Goal: Transaction & Acquisition: Purchase product/service

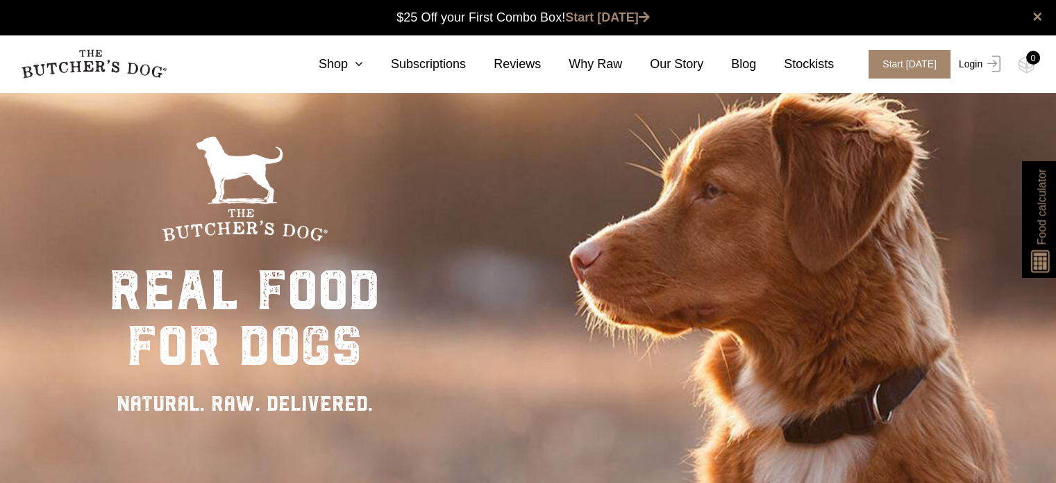
click at [974, 66] on link "Login" at bounding box center [978, 64] width 45 height 28
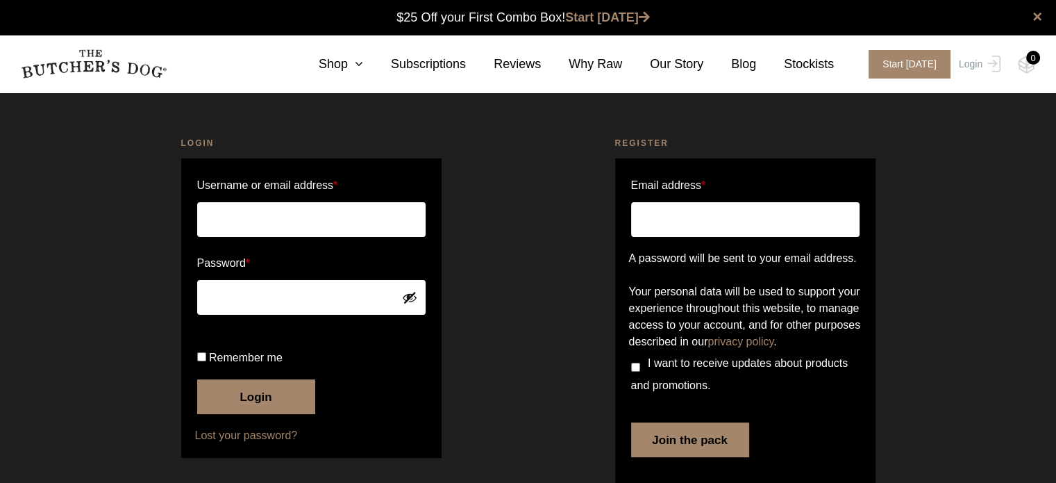
click at [262, 219] on input "Username or email address *" at bounding box center [311, 219] width 228 height 35
type input "[EMAIL_ADDRESS][DOMAIN_NAME]"
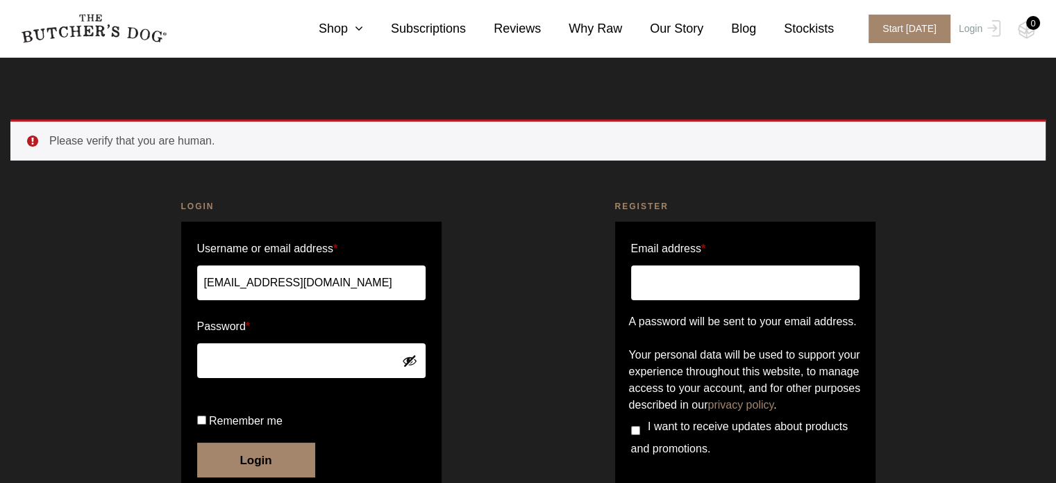
scroll to position [135, 0]
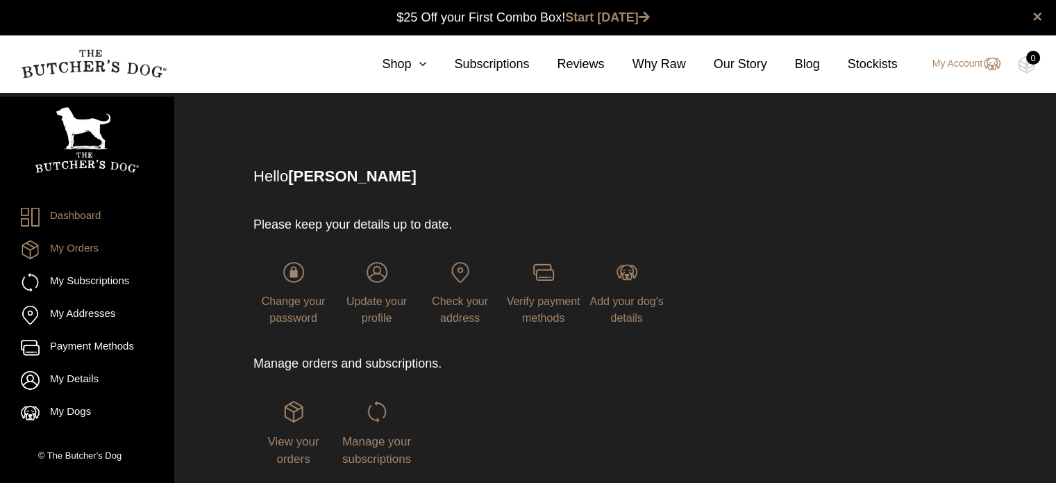
click at [83, 252] on link "My Orders" at bounding box center [87, 249] width 132 height 19
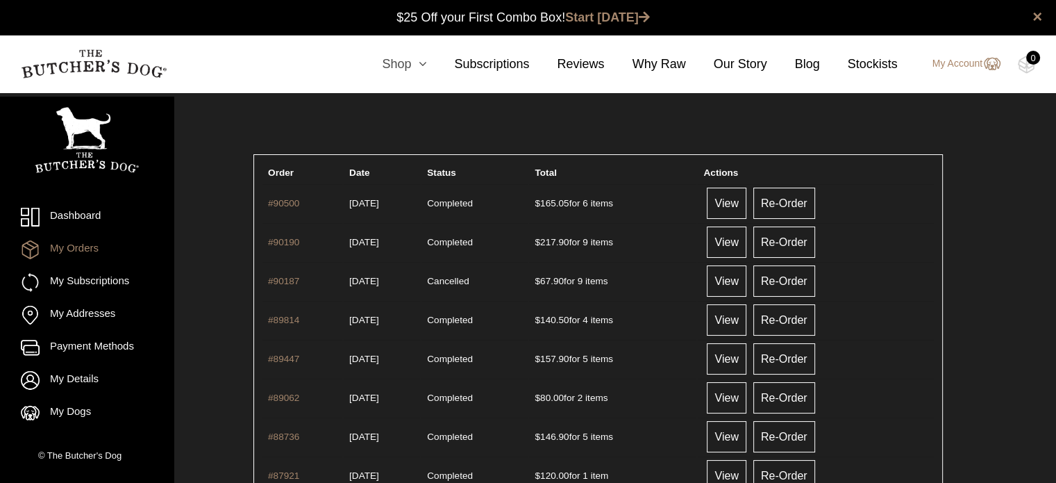
click at [424, 66] on icon at bounding box center [418, 64] width 15 height 12
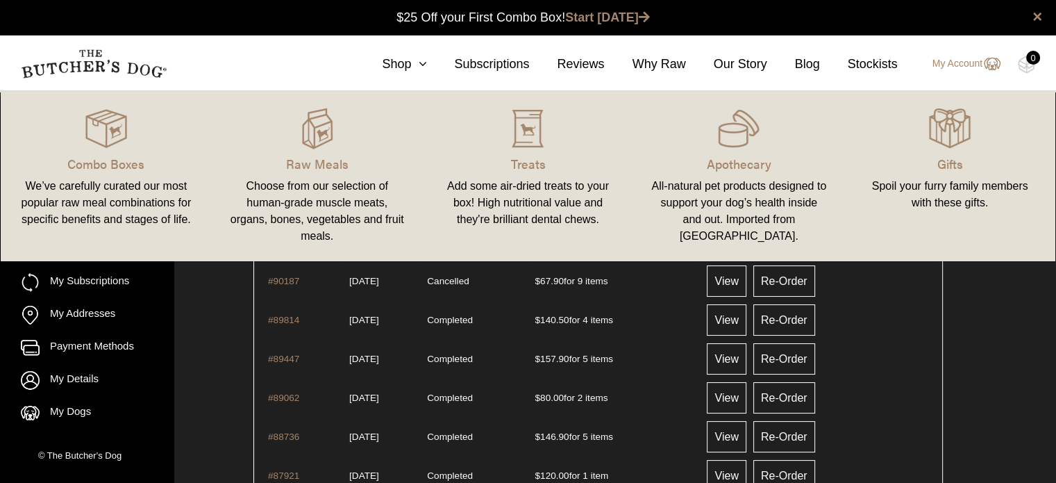
click at [503, 199] on div "Add some air-dried treats to your box! High nutritional value and they're brill…" at bounding box center [529, 203] width 178 height 50
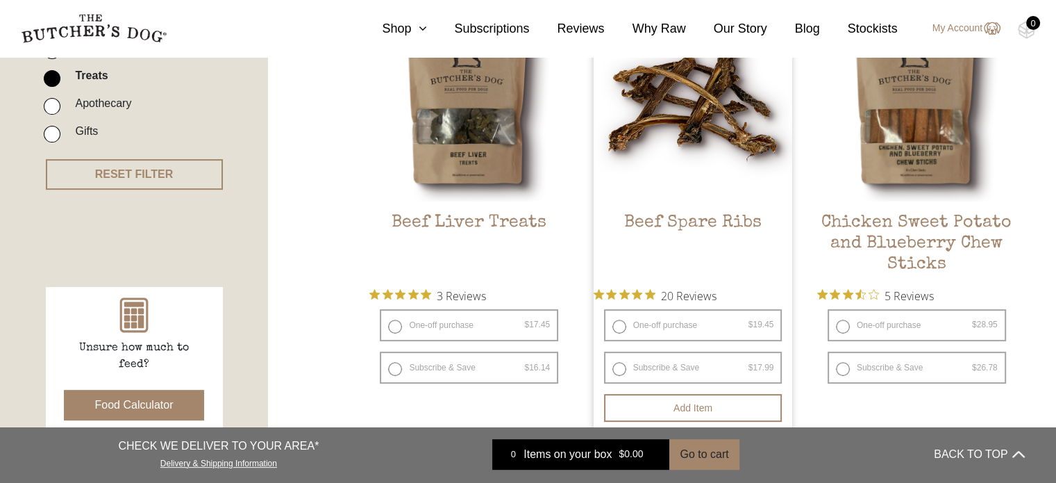
scroll to position [417, 0]
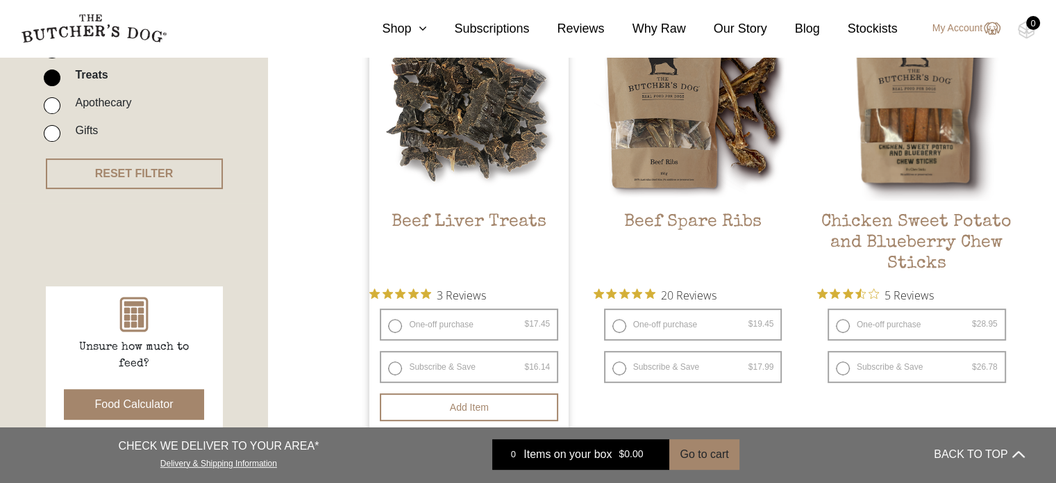
click at [390, 331] on label "One-off purchase $ 17.45 — or subscribe and save 7.5%" at bounding box center [469, 324] width 178 height 32
radio input "true"
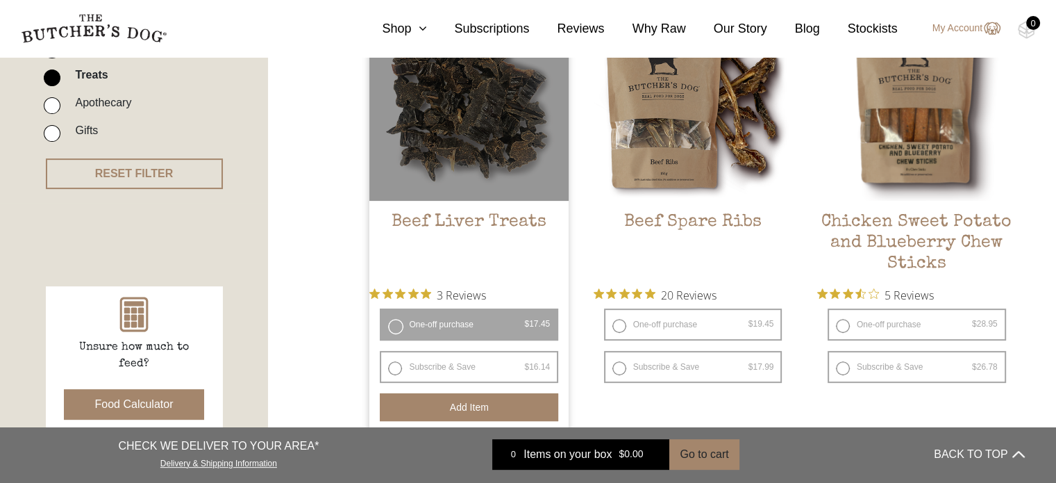
click at [462, 407] on button "Add item" at bounding box center [469, 407] width 178 height 28
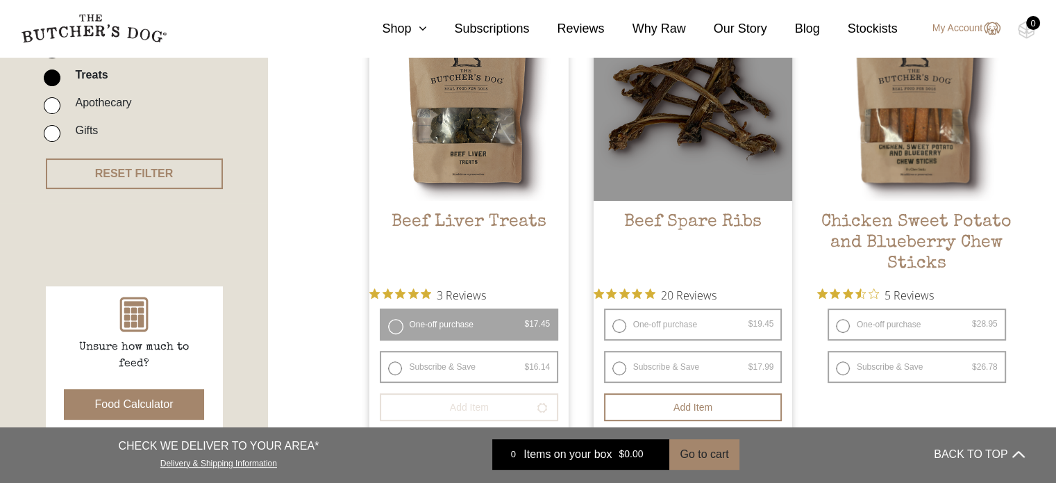
click at [617, 319] on label "One-off purchase $ 19.45 — or subscribe and save 7.5%" at bounding box center [693, 324] width 178 height 32
radio input "true"
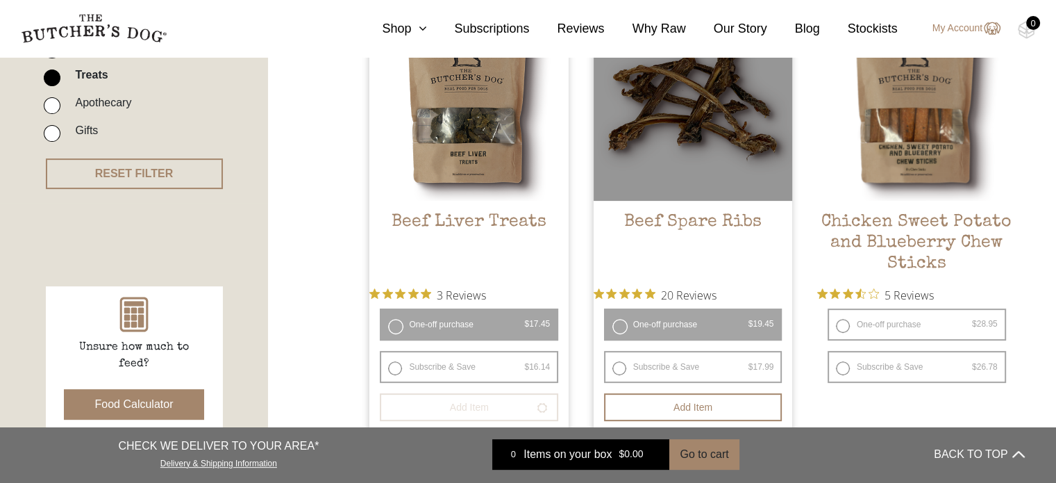
radio input "false"
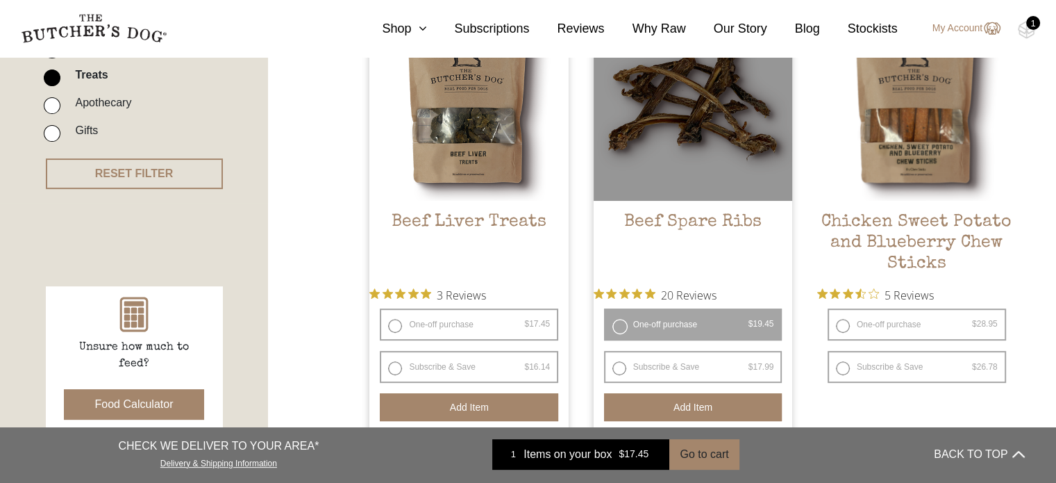
click at [685, 413] on button "Add item" at bounding box center [693, 407] width 178 height 28
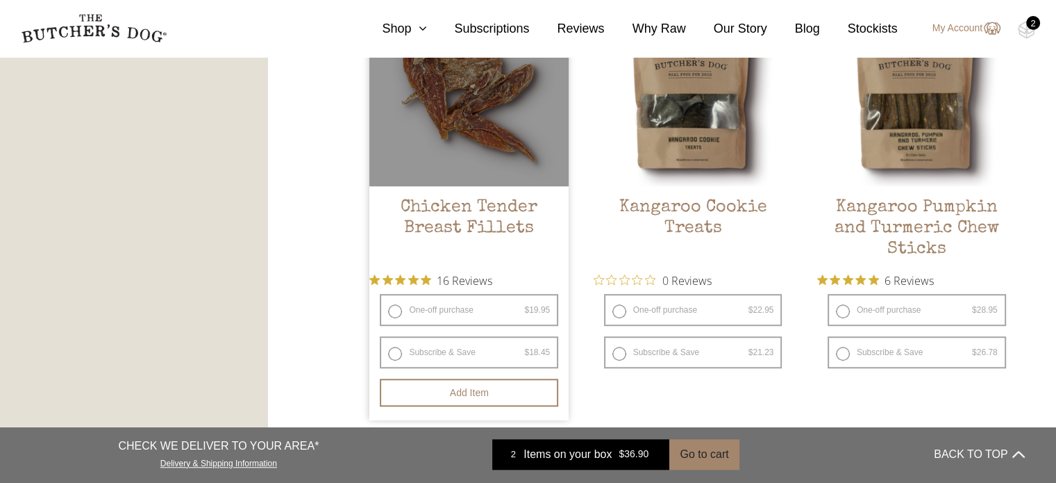
scroll to position [972, 0]
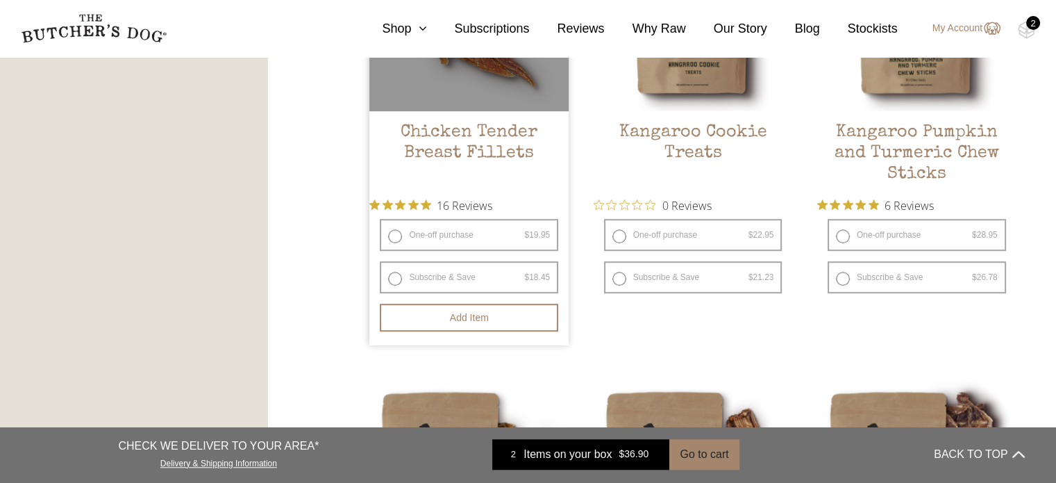
click at [401, 238] on label "One-off purchase $ 19.95 — or subscribe and save 7.5%" at bounding box center [469, 235] width 178 height 32
radio input "true"
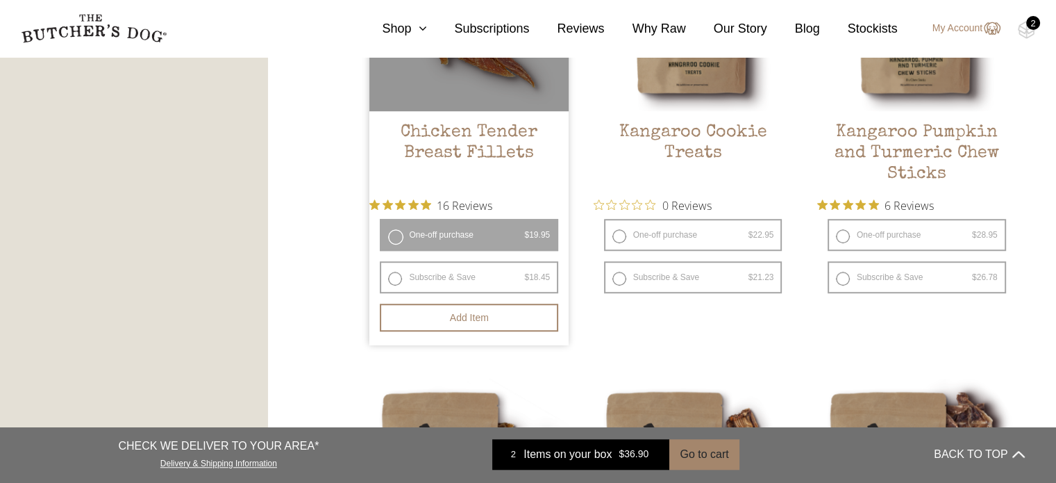
radio input "false"
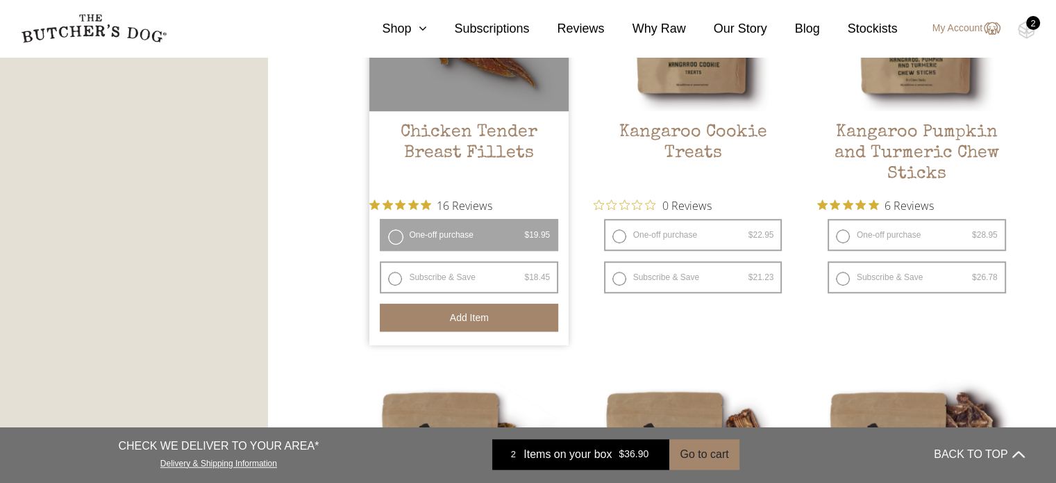
click at [471, 317] on button "Add item" at bounding box center [469, 317] width 178 height 28
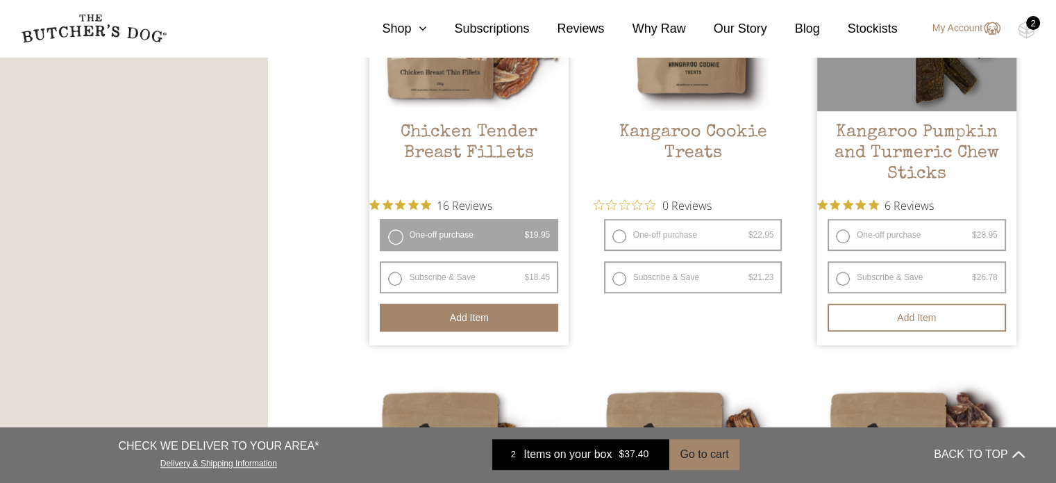
click at [840, 228] on label "One-off purchase $ 28.95 — or subscribe and save 7.5%" at bounding box center [917, 235] width 178 height 32
radio input "true"
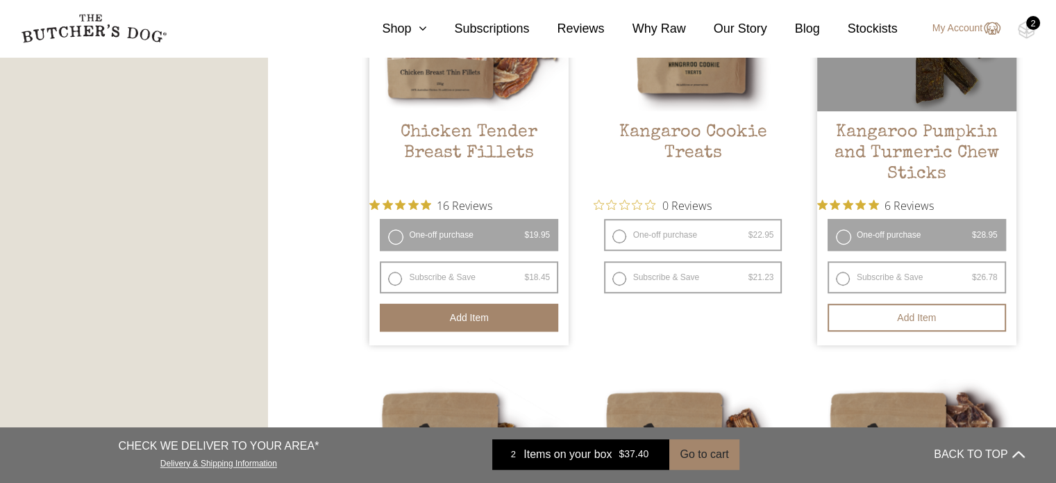
radio input "false"
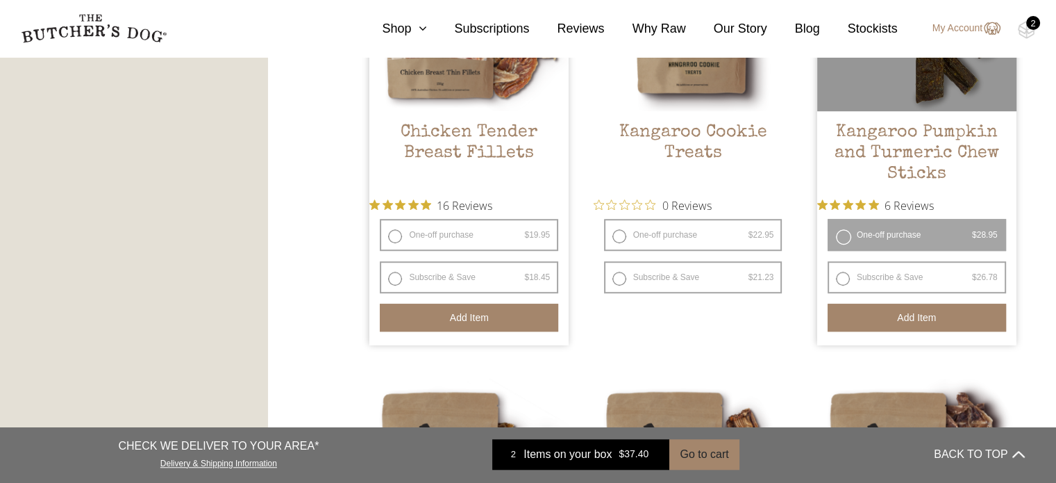
click at [924, 323] on button "Add item" at bounding box center [917, 317] width 178 height 28
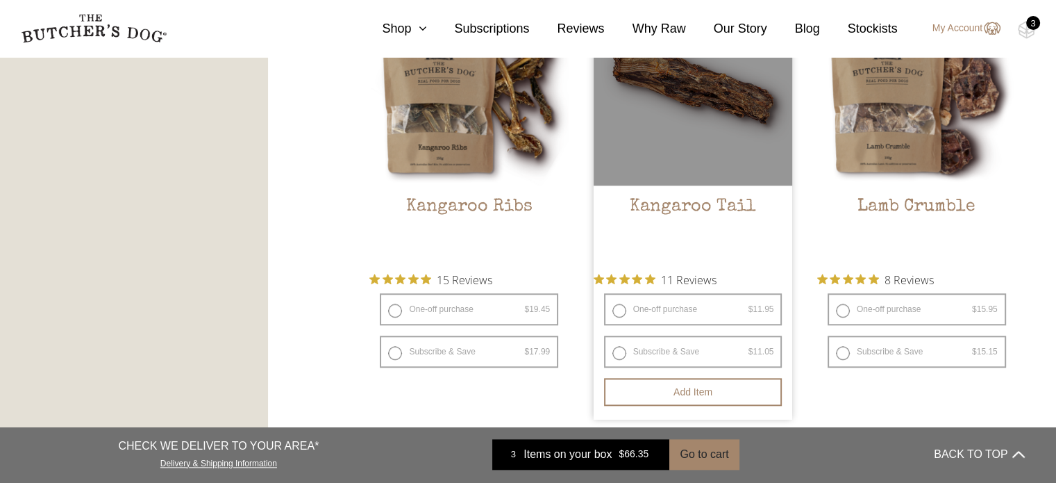
scroll to position [1389, 0]
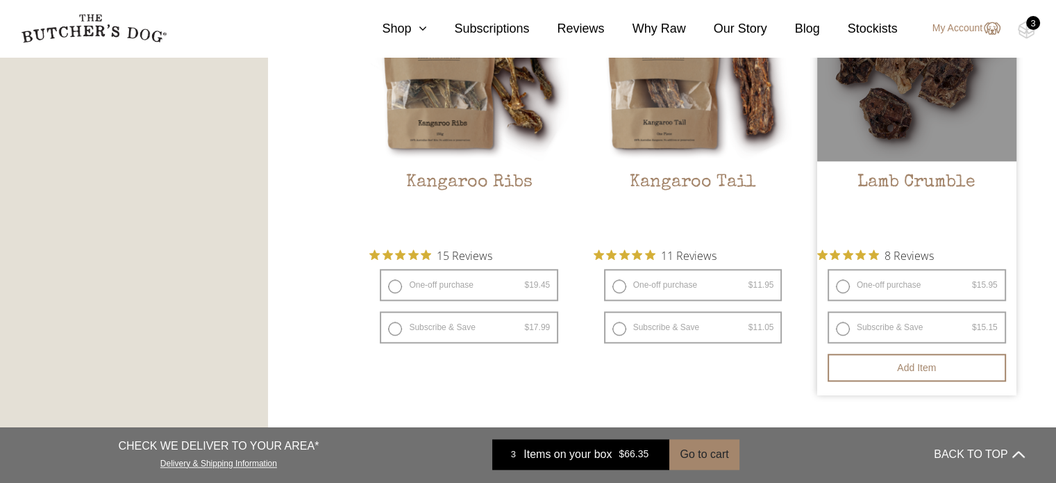
click at [841, 287] on label "One-off purchase $ 15.95 — or subscribe and save 5%" at bounding box center [917, 285] width 178 height 32
radio input "true"
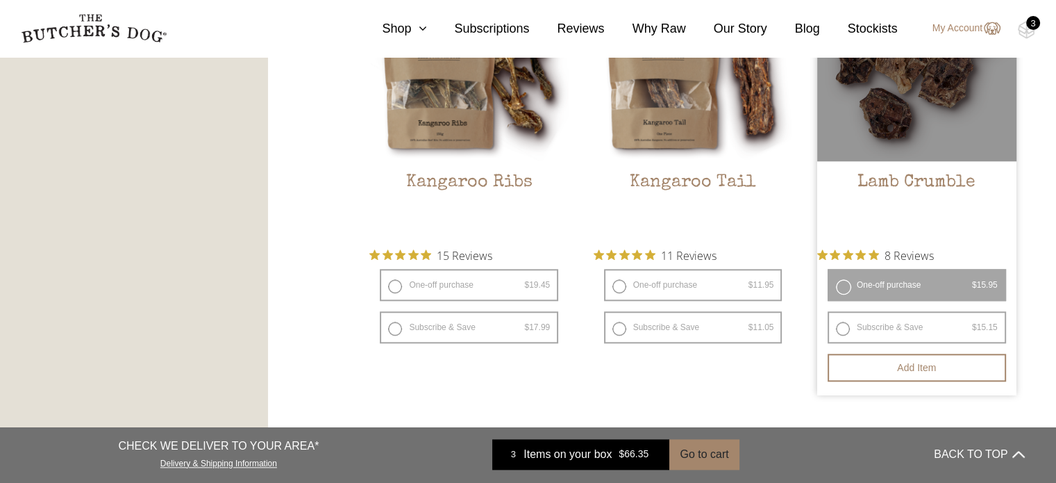
radio input "false"
click at [914, 372] on button "Add item" at bounding box center [917, 367] width 178 height 28
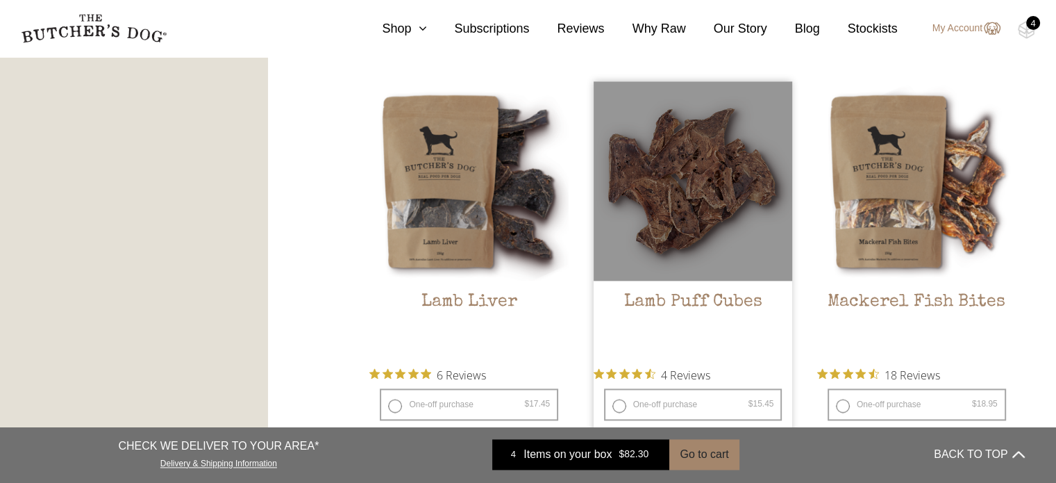
scroll to position [1805, 0]
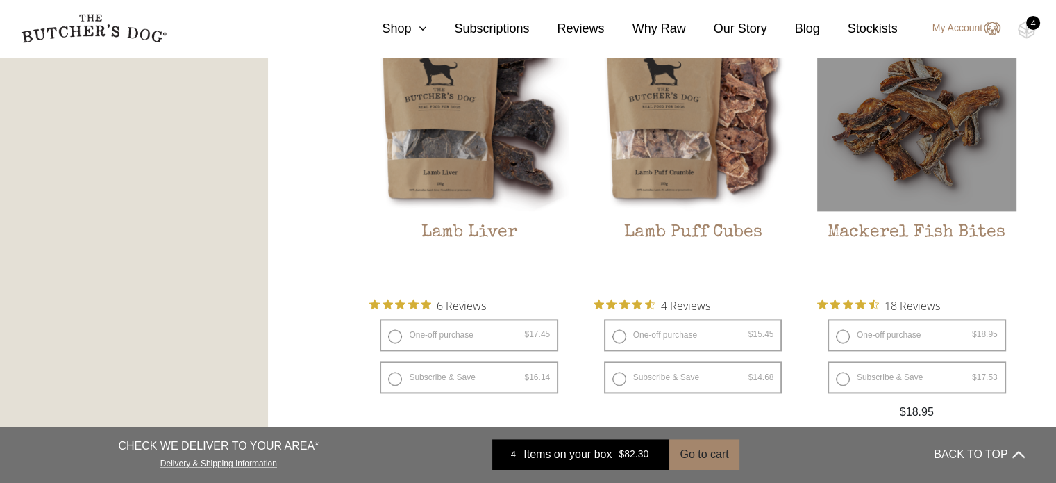
click at [842, 328] on label "One-off purchase $ 18.95 — or subscribe and save 7.5%" at bounding box center [917, 335] width 178 height 32
radio input "true"
radio input "false"
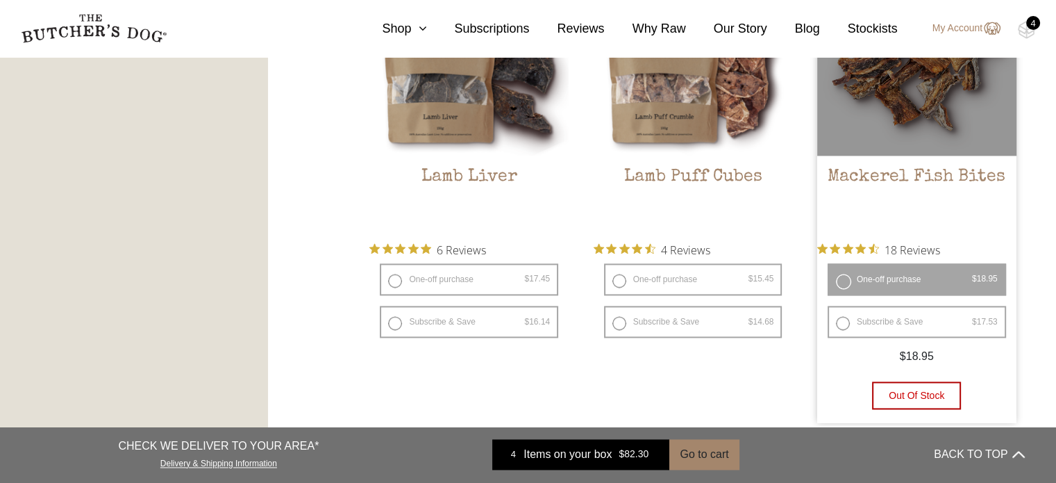
scroll to position [1944, 0]
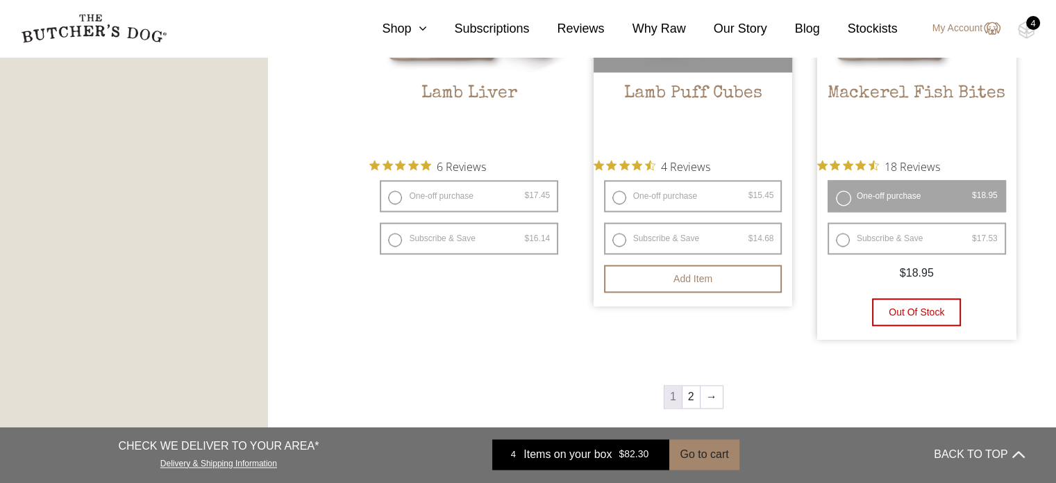
click at [616, 192] on label "One-off purchase $ 15.45 — or subscribe and save 5%" at bounding box center [693, 196] width 178 height 32
radio input "true"
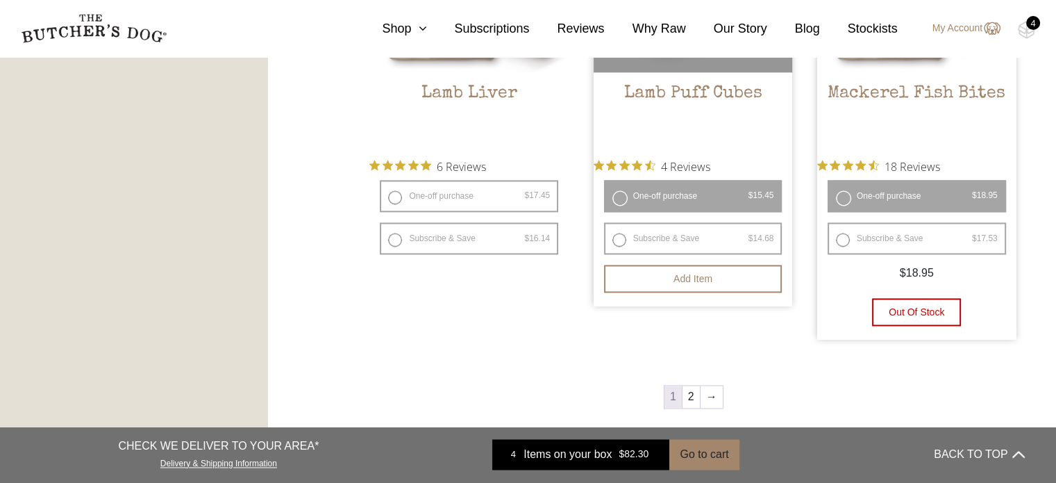
radio input "false"
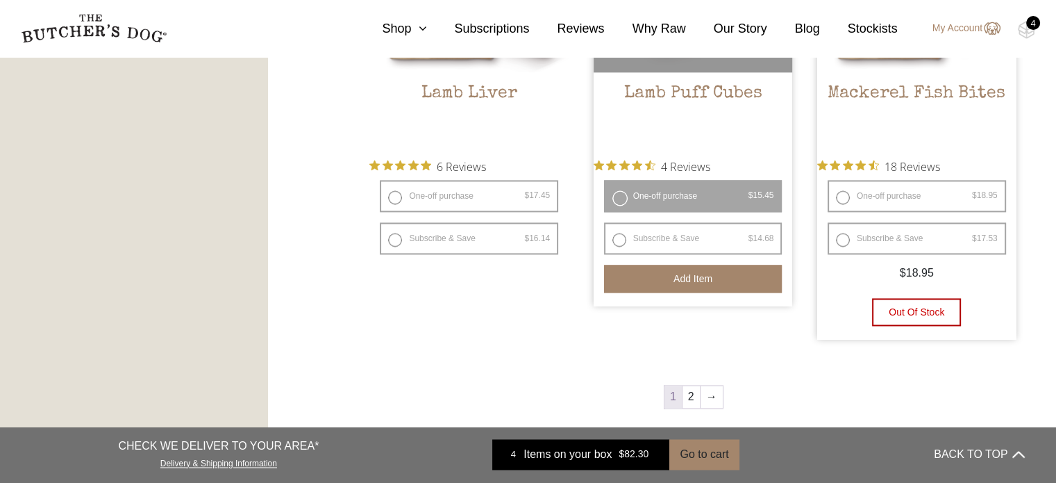
click at [694, 287] on button "Add item" at bounding box center [693, 279] width 178 height 28
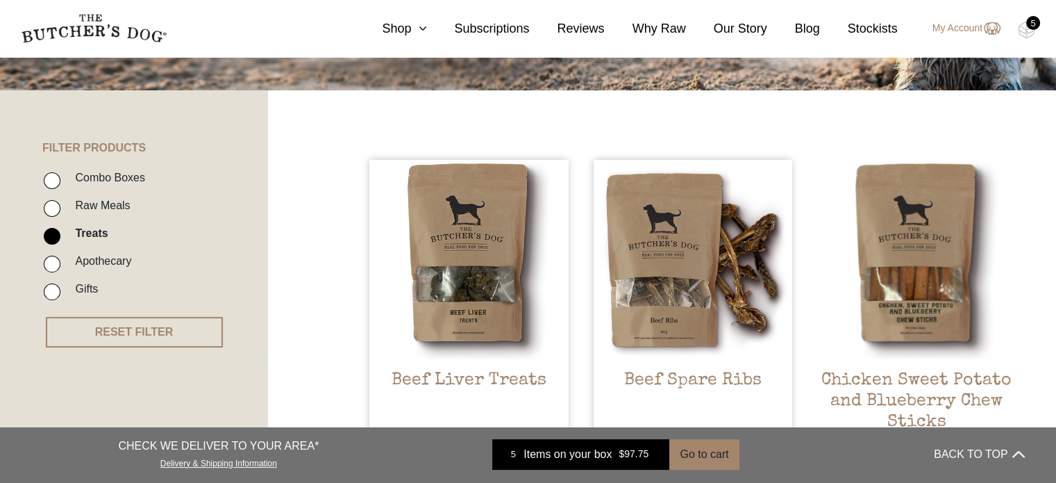
scroll to position [278, 0]
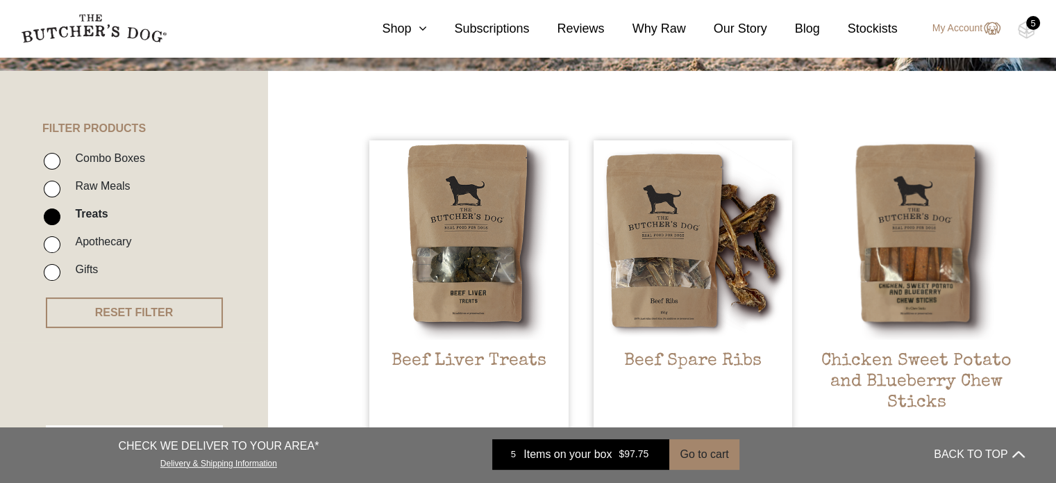
click at [48, 188] on input "Raw Meals" at bounding box center [52, 189] width 17 height 17
checkbox input "true"
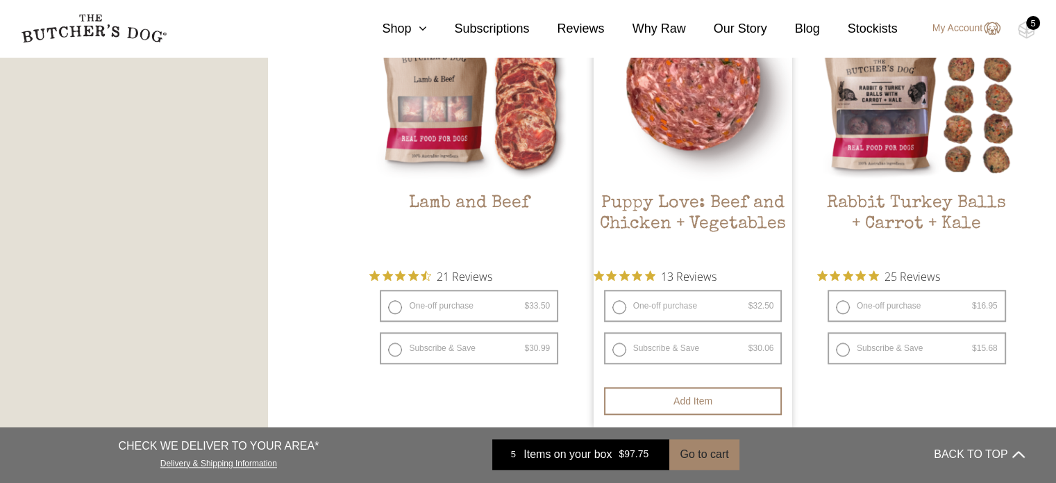
scroll to position [1355, 0]
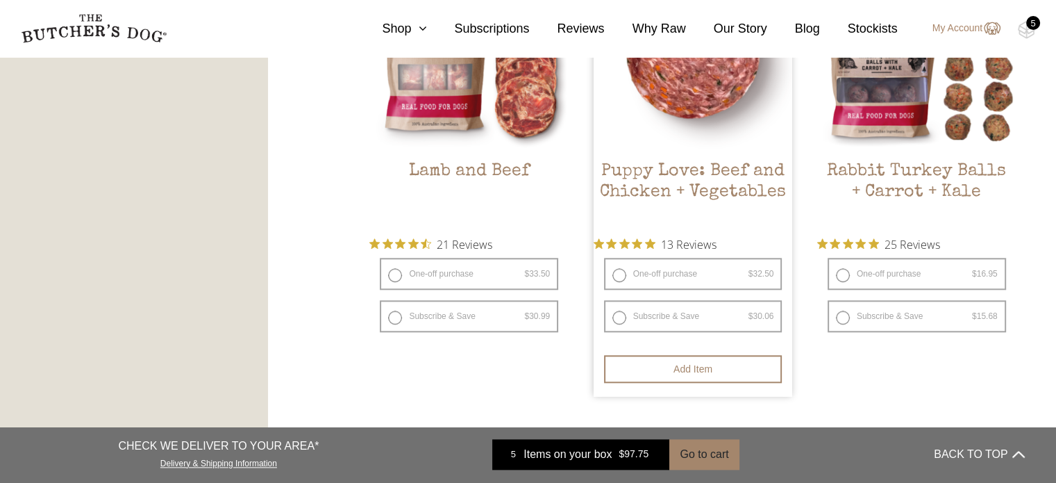
click at [620, 274] on label "One-off purchase $ 32.50 — or subscribe and save 7.5%" at bounding box center [693, 274] width 178 height 32
radio input "true"
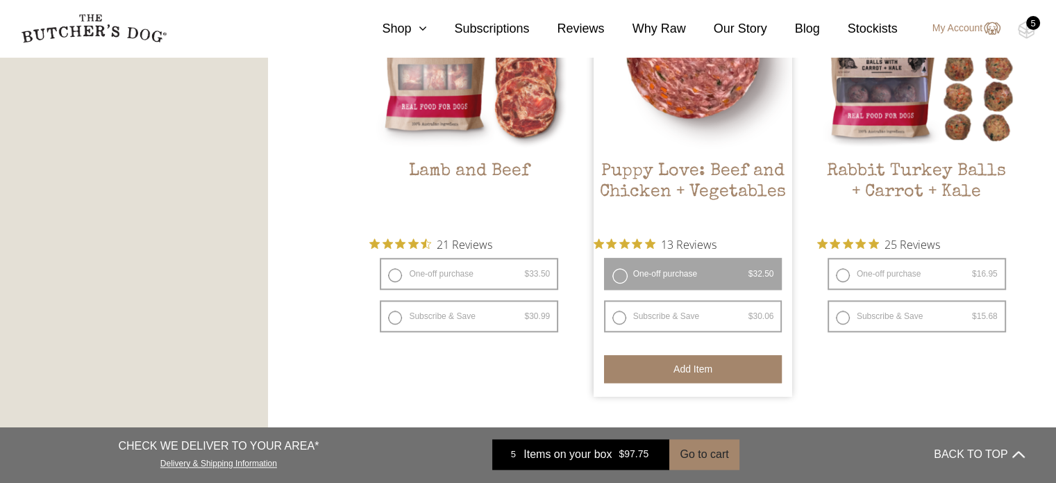
click at [697, 372] on button "Add item" at bounding box center [693, 369] width 178 height 28
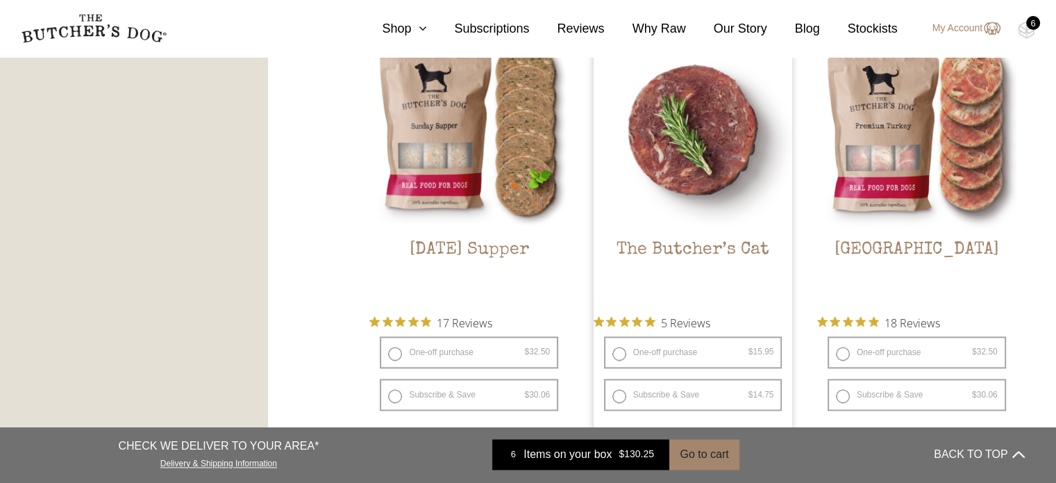
scroll to position [1772, 0]
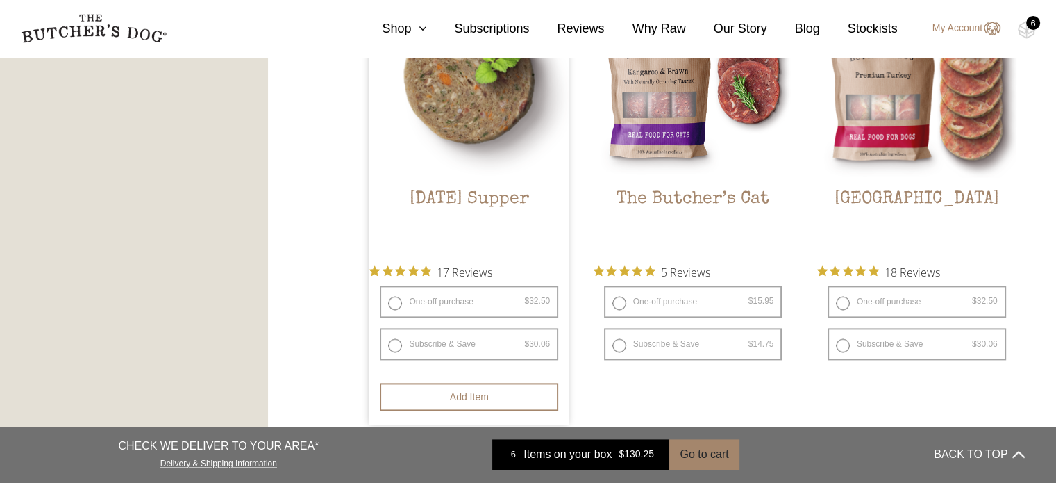
click at [388, 303] on label "One-off purchase $ 32.50 — or subscribe and save 7.5%" at bounding box center [469, 301] width 178 height 32
radio input "true"
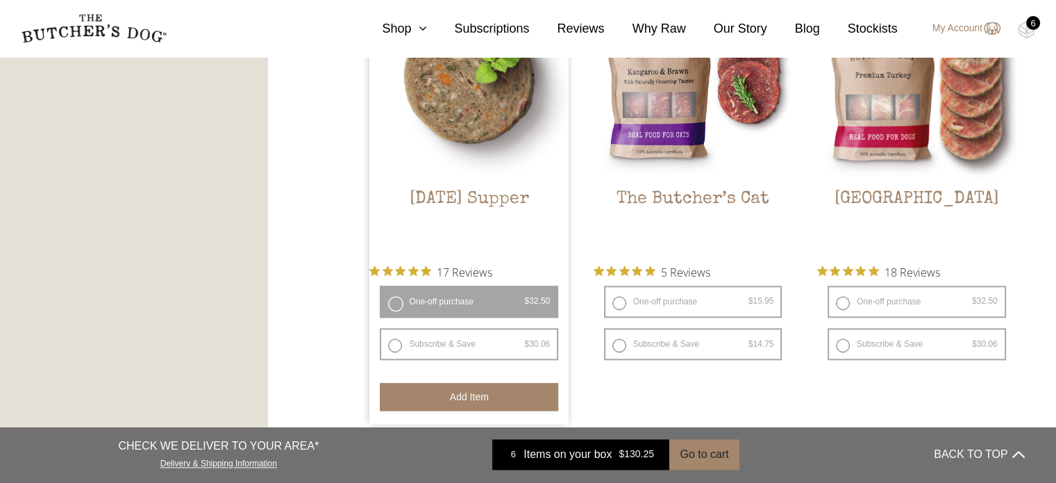
click at [465, 398] on button "Add item" at bounding box center [469, 397] width 178 height 28
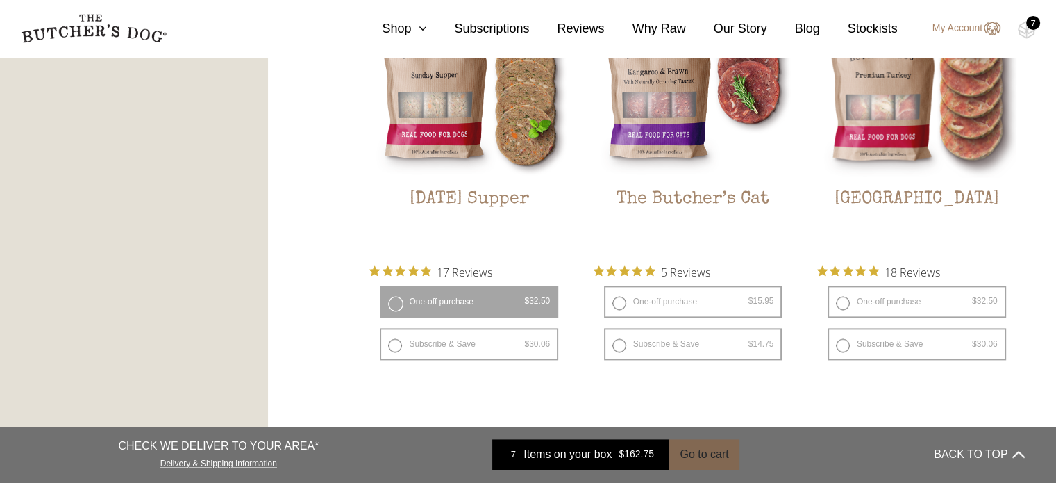
click at [704, 451] on button "Go to cart" at bounding box center [703, 454] width 69 height 31
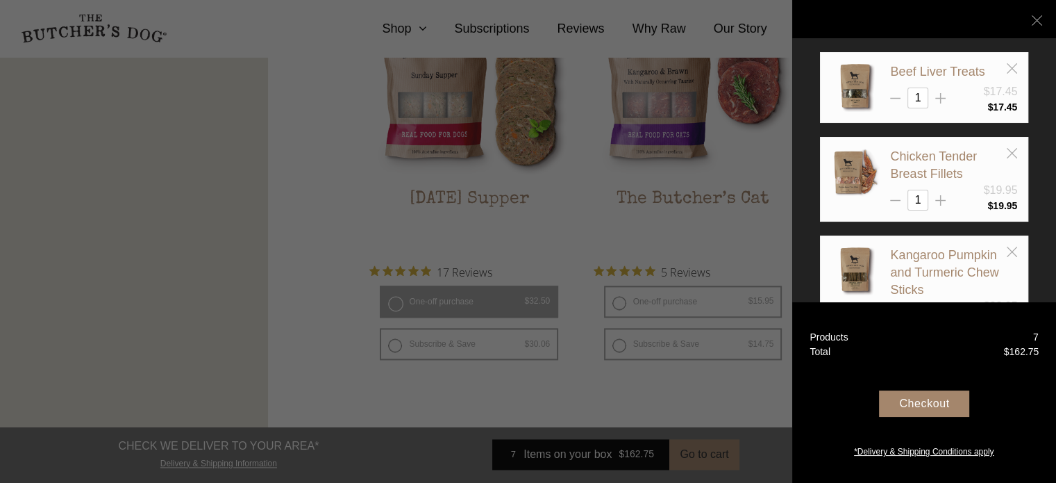
click at [917, 414] on div "Checkout" at bounding box center [924, 403] width 90 height 26
